Goal: Use online tool/utility: Utilize a website feature to perform a specific function

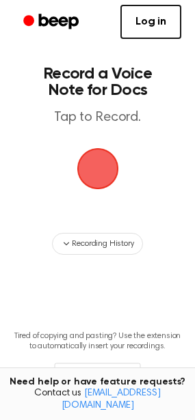
click at [104, 174] on span "button" at bounding box center [97, 169] width 44 height 44
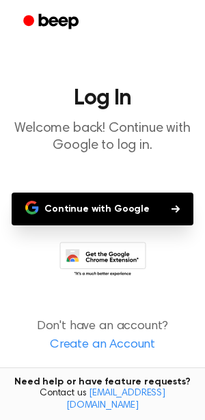
click at [115, 212] on button "Continue with Google" at bounding box center [103, 209] width 182 height 33
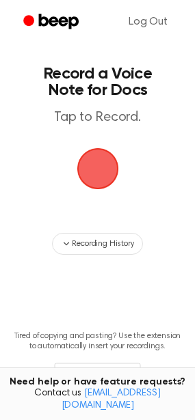
click at [112, 170] on span "button" at bounding box center [97, 168] width 49 height 49
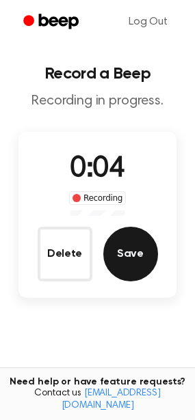
click at [124, 260] on button "Save" at bounding box center [130, 254] width 55 height 55
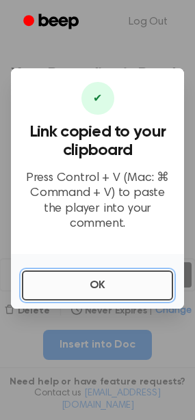
click at [113, 274] on button "OK" at bounding box center [97, 286] width 151 height 30
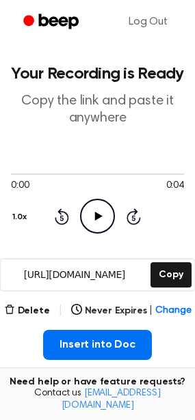
click at [94, 223] on icon "Play Audio" at bounding box center [97, 216] width 35 height 35
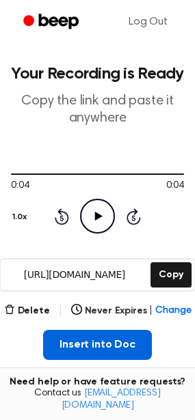
click at [55, 335] on button "Insert into Doc" at bounding box center [97, 345] width 109 height 30
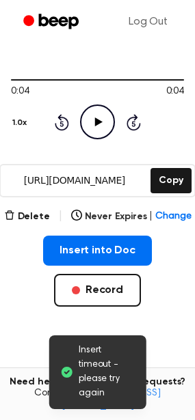
scroll to position [95, 0]
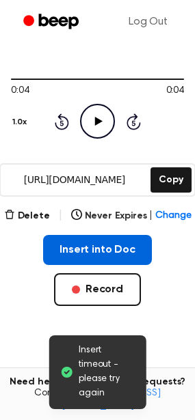
click at [84, 252] on button "Insert into Doc" at bounding box center [97, 250] width 109 height 30
